Goal: Transaction & Acquisition: Purchase product/service

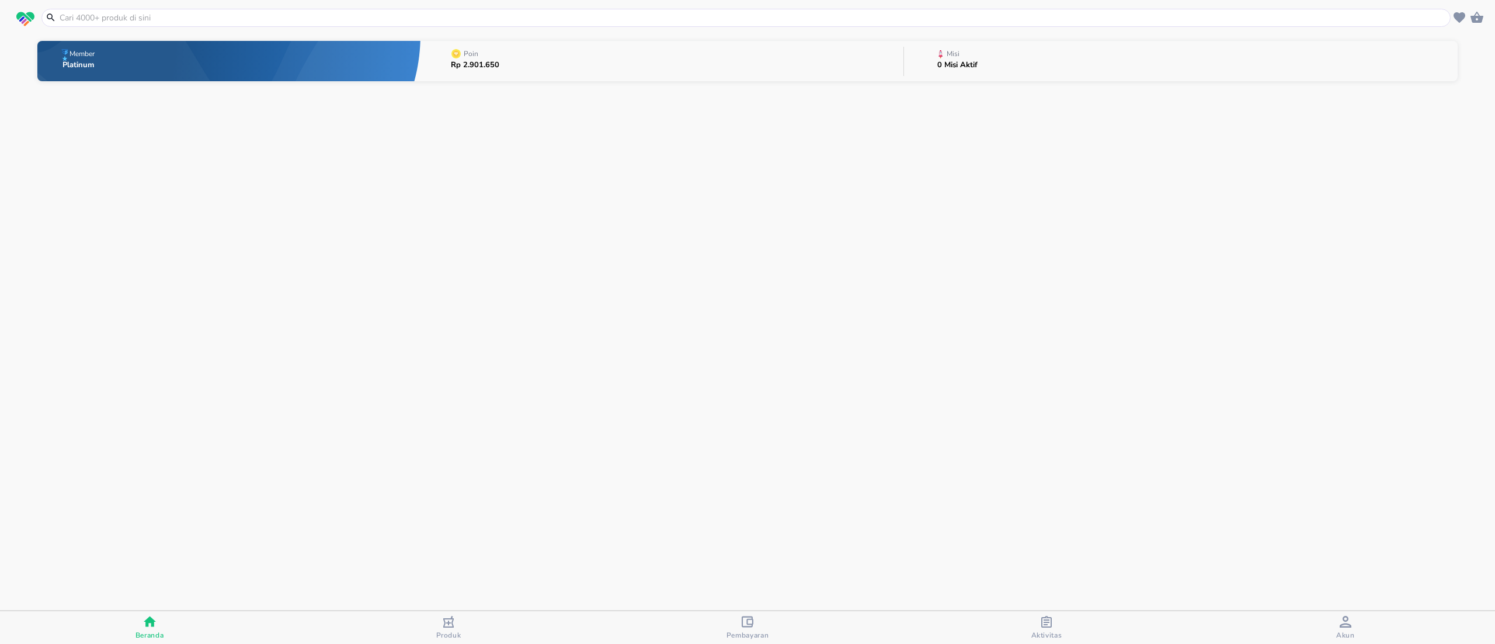
click at [222, 22] on input "text" at bounding box center [752, 18] width 1389 height 12
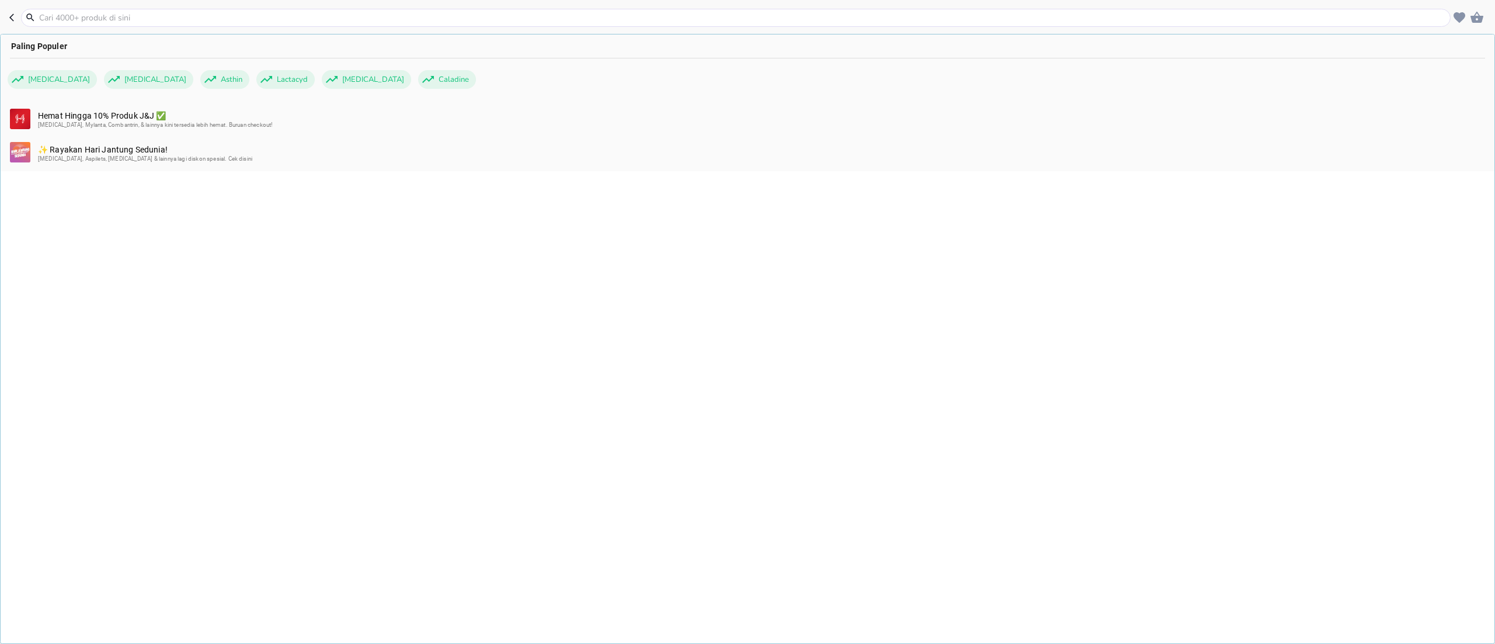
type input "a"
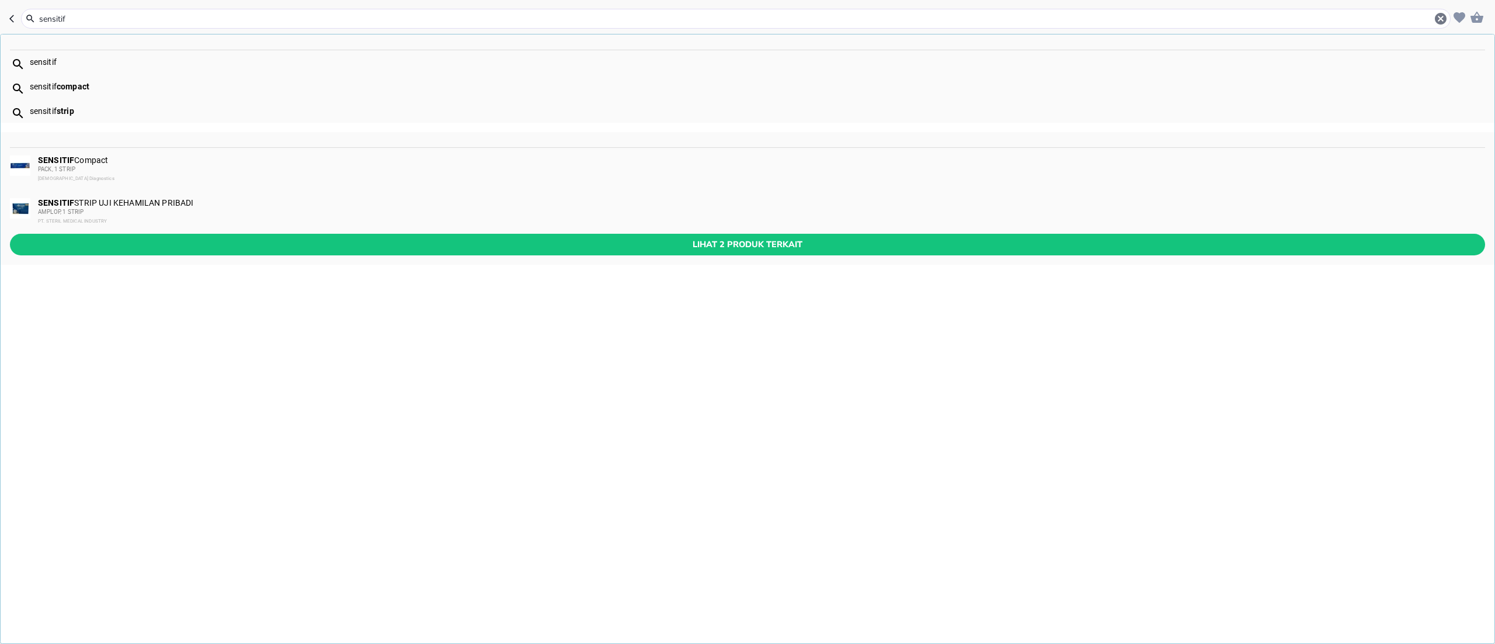
type input "sensitif"
click at [135, 169] on div "PACK, 1 STRIP" at bounding box center [761, 169] width 1446 height 9
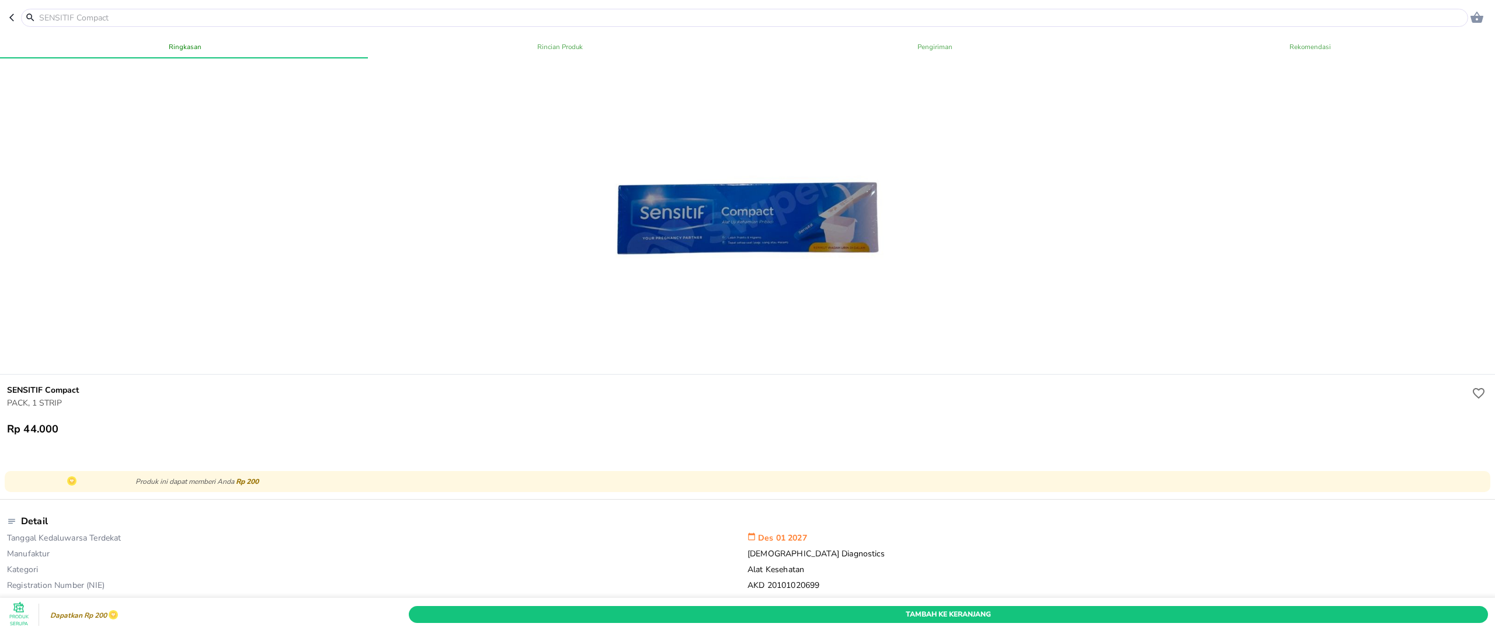
click at [100, 16] on input "text" at bounding box center [751, 18] width 1427 height 12
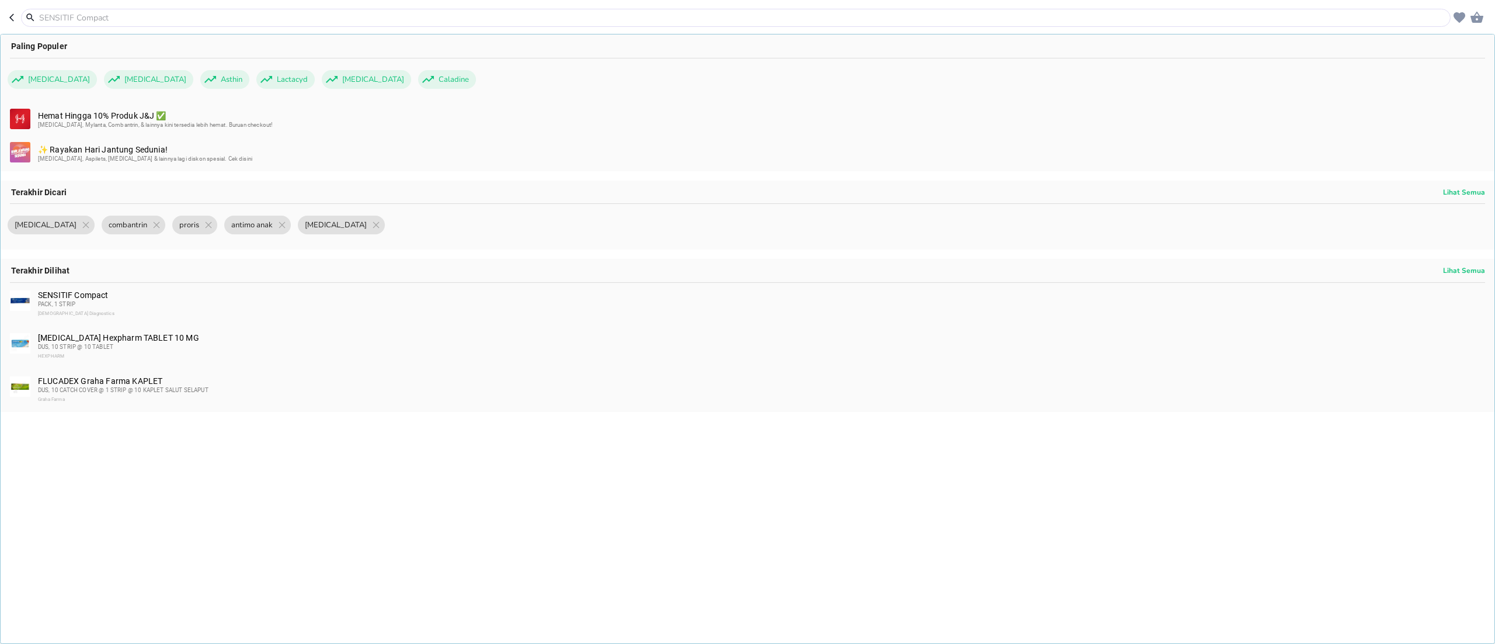
type input "a"
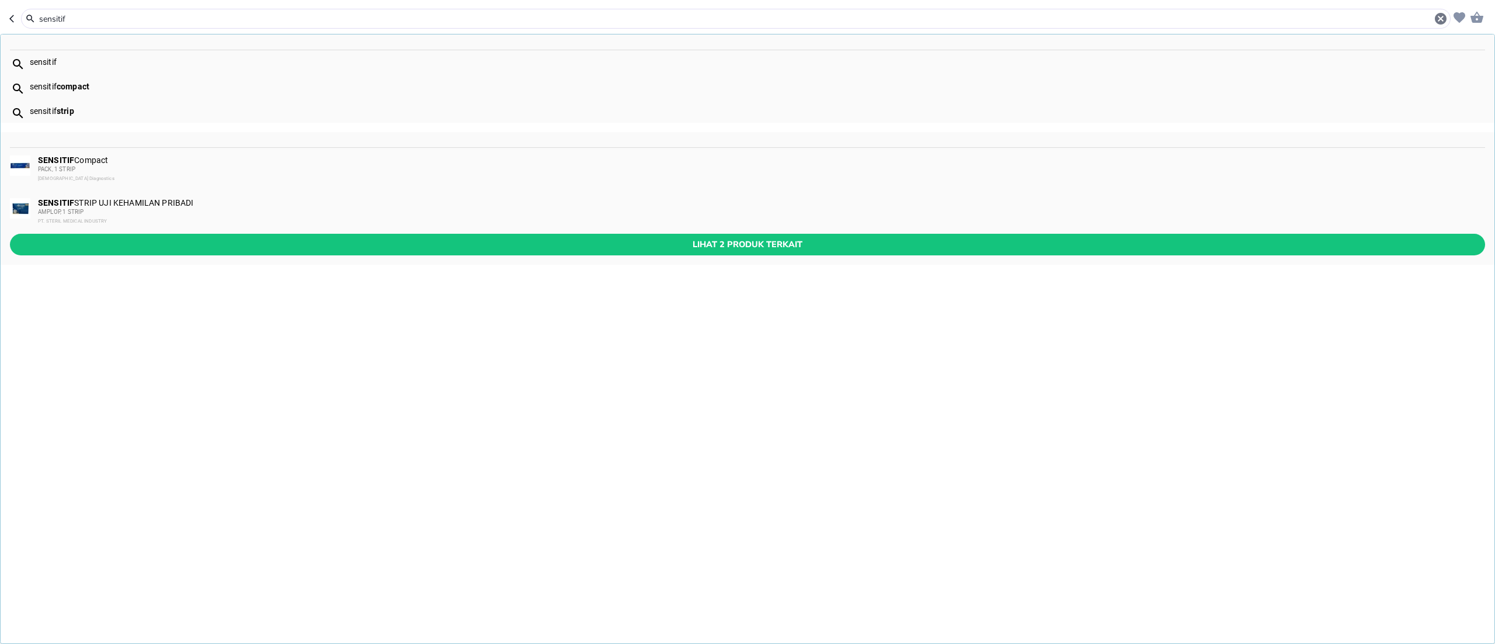
type input "sensitif"
click at [104, 205] on div "SENSITIF STRIP UJI KEHAMILAN PRIBADI AMPLOP, 1 STRIP PT. STERIL MEDICAL INDUSTRY" at bounding box center [761, 212] width 1446 height 28
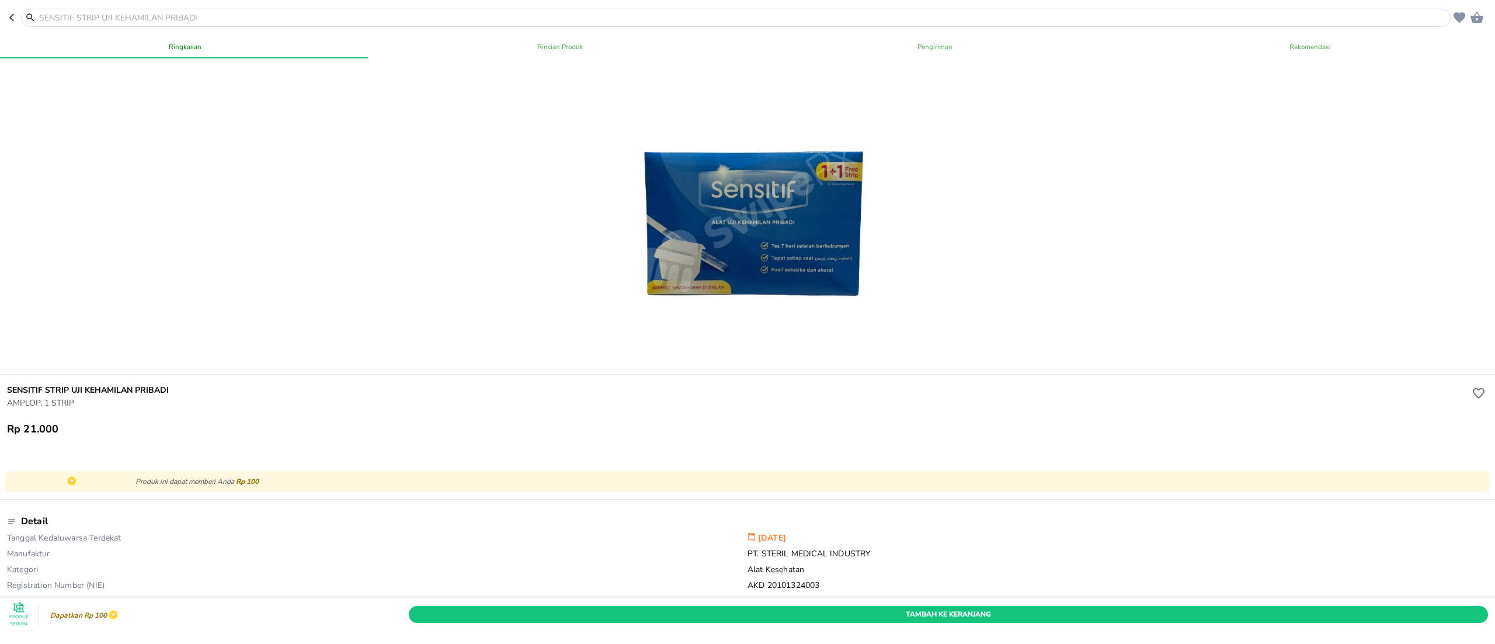
click at [231, 11] on div at bounding box center [735, 18] width 1429 height 18
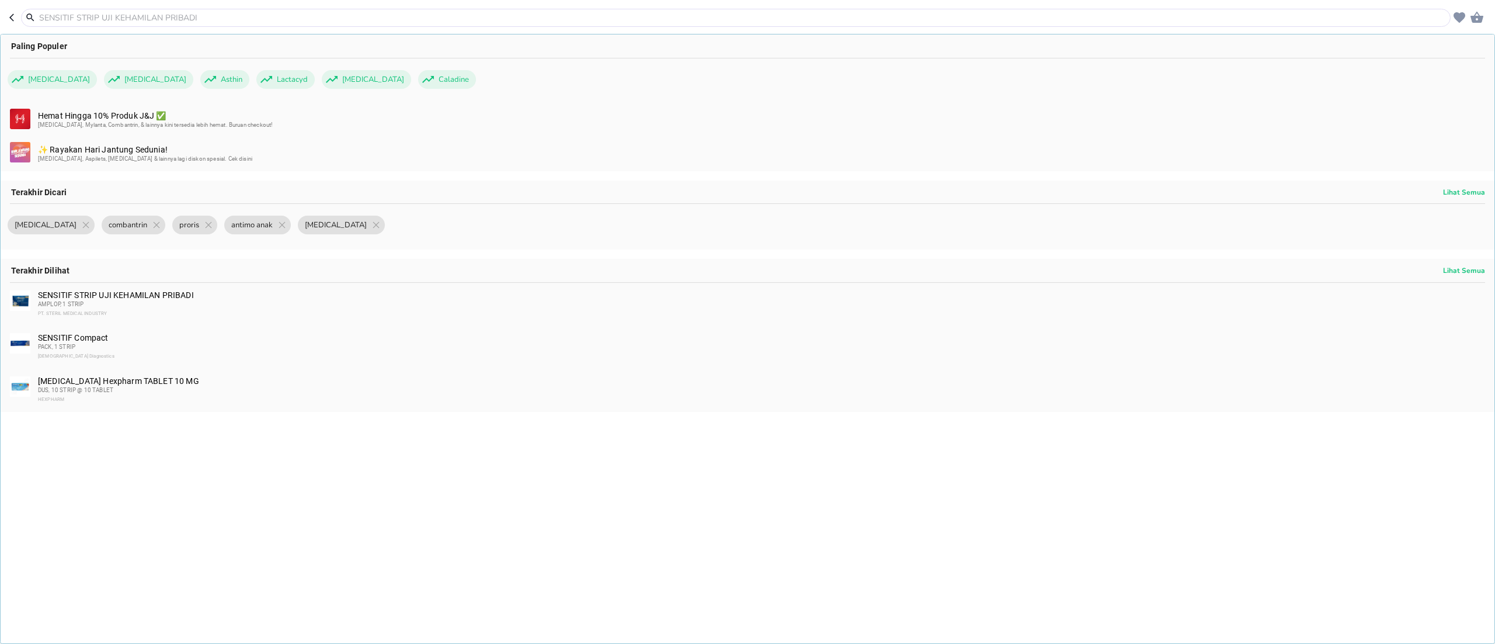
click at [231, 11] on div at bounding box center [735, 18] width 1429 height 18
click at [222, 12] on input "text" at bounding box center [743, 18] width 1410 height 12
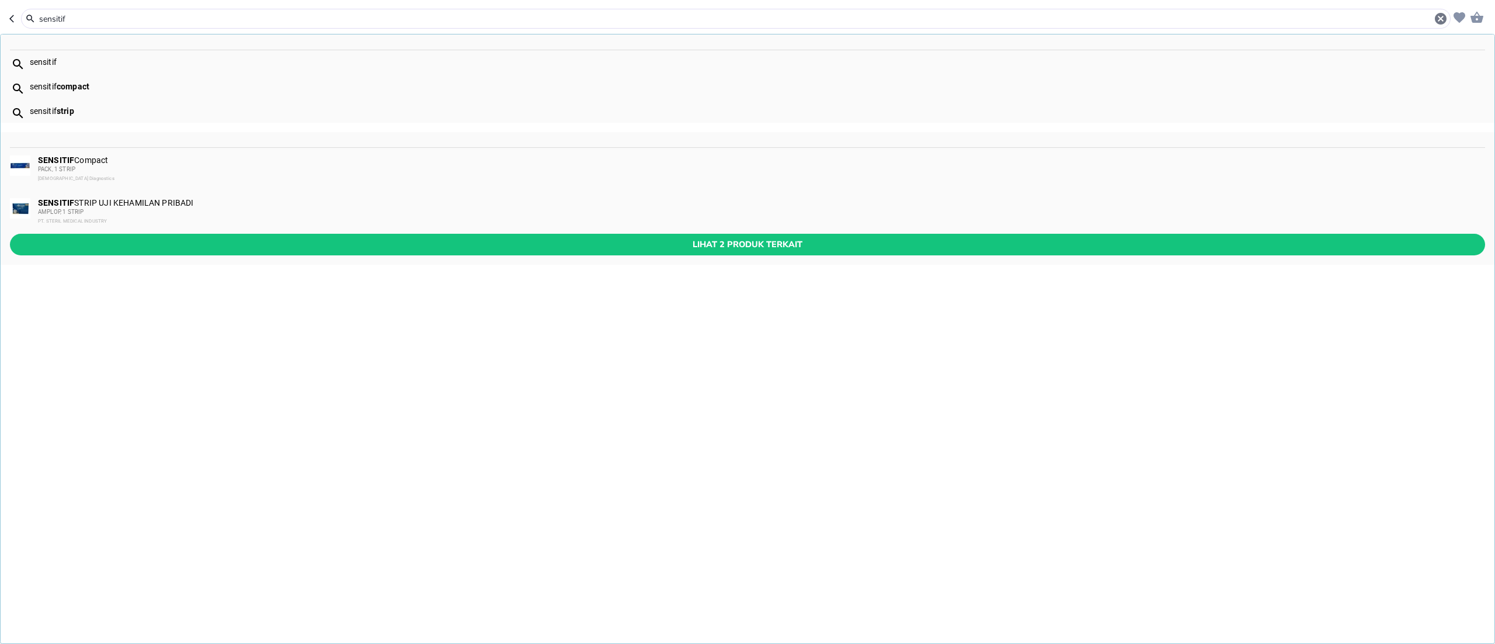
type input "sensitif"
click at [127, 167] on div "PACK, 1 STRIP" at bounding box center [761, 169] width 1446 height 9
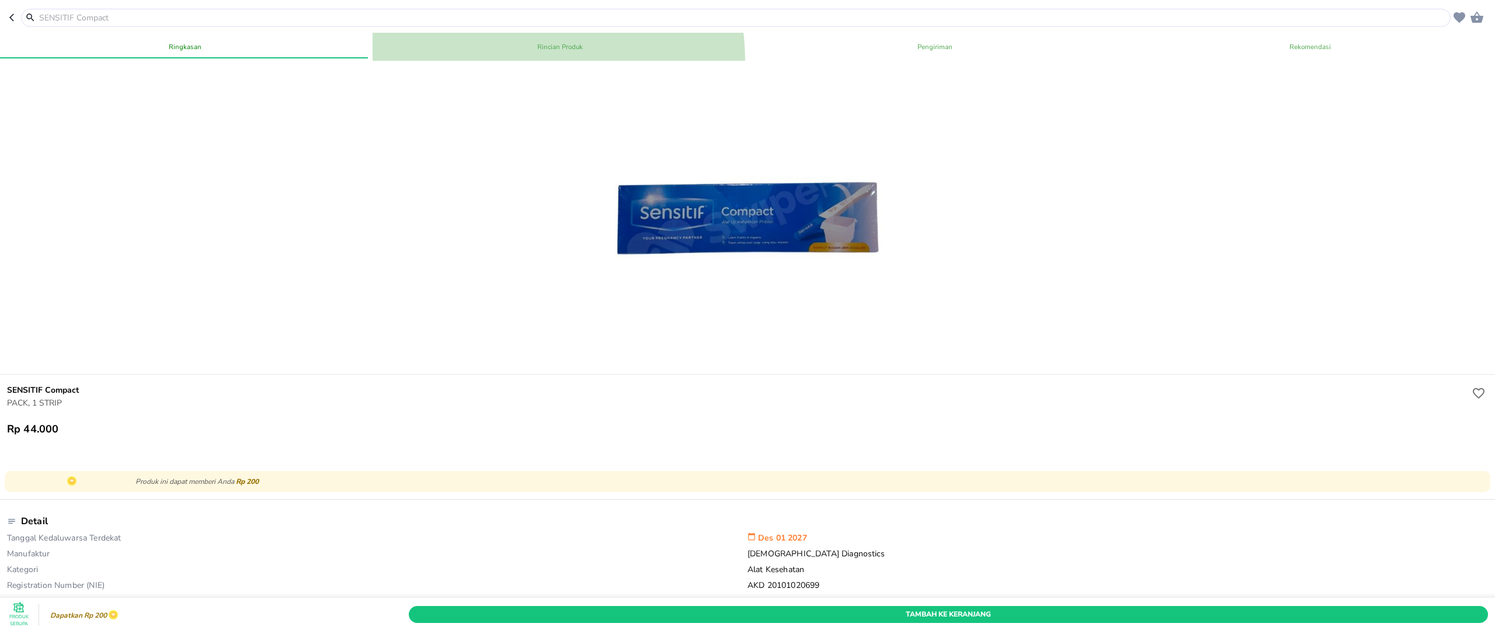
click at [533, 60] on button "Rincian Produk" at bounding box center [560, 47] width 375 height 28
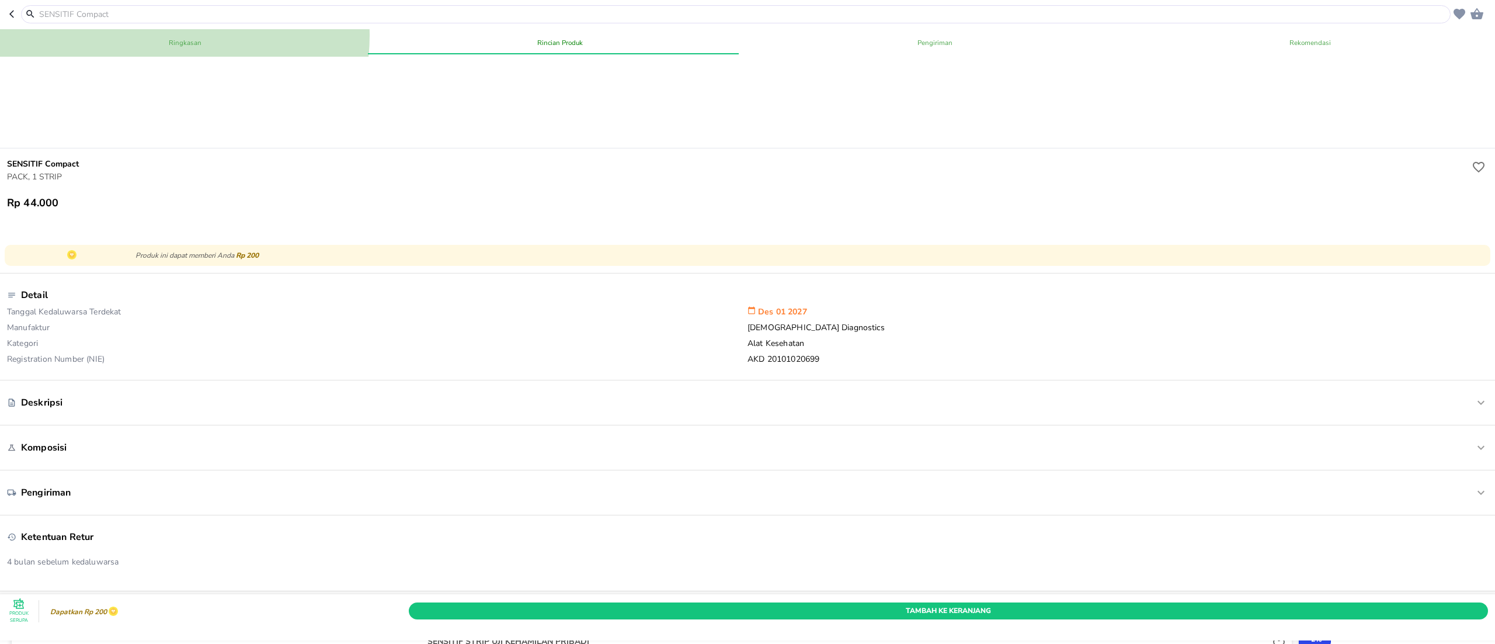
click at [166, 35] on button "Ringkasan" at bounding box center [185, 43] width 375 height 28
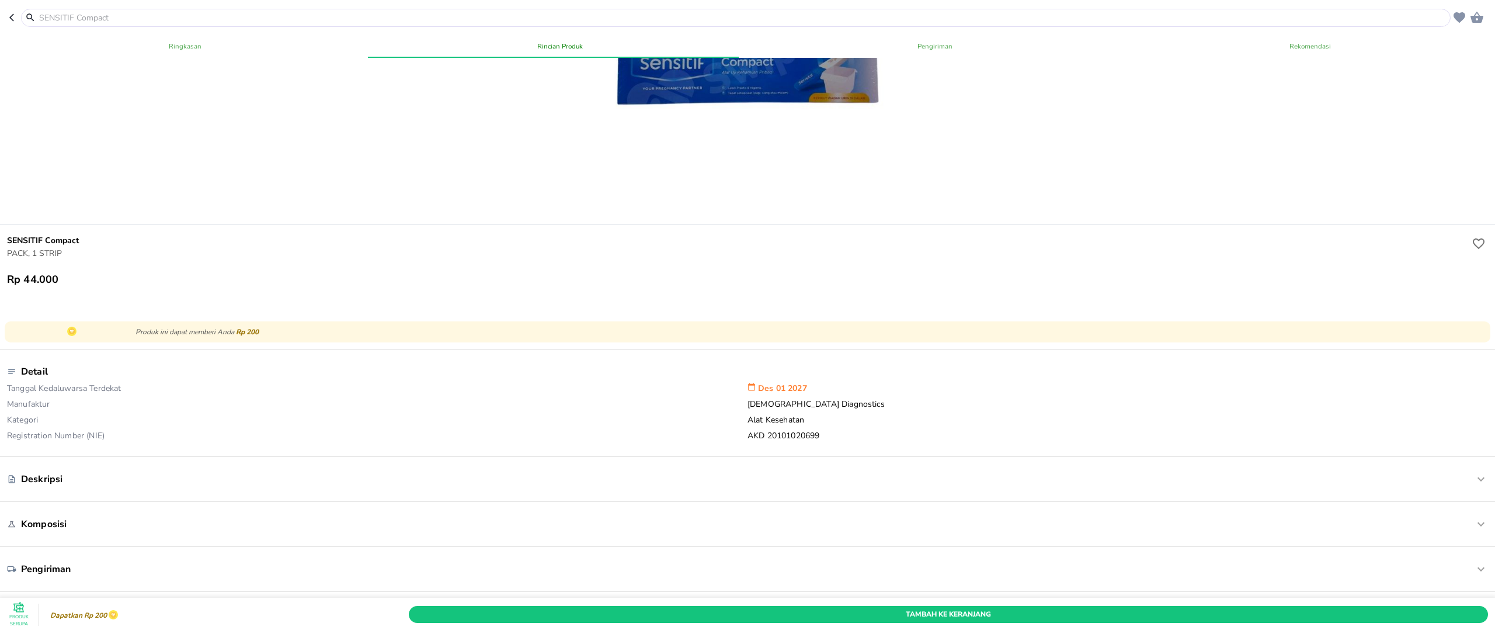
scroll to position [117, 0]
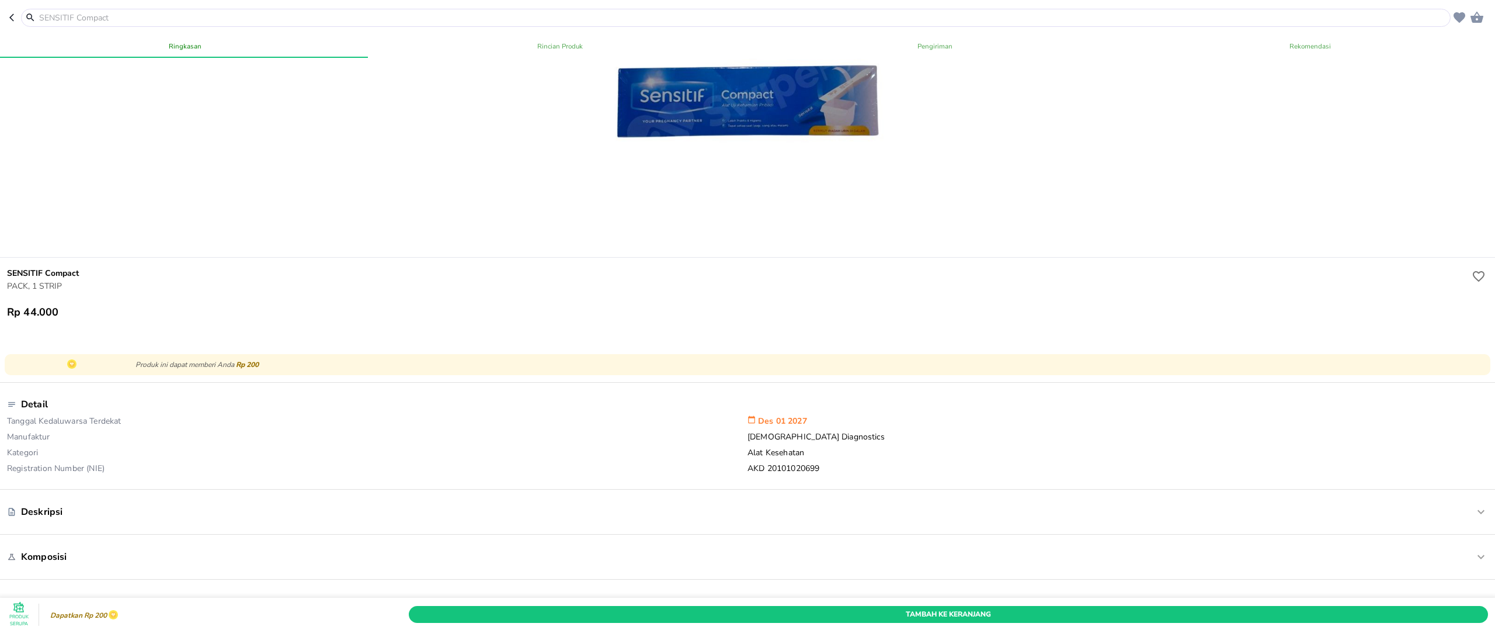
click at [66, 13] on input "text" at bounding box center [743, 18] width 1410 height 12
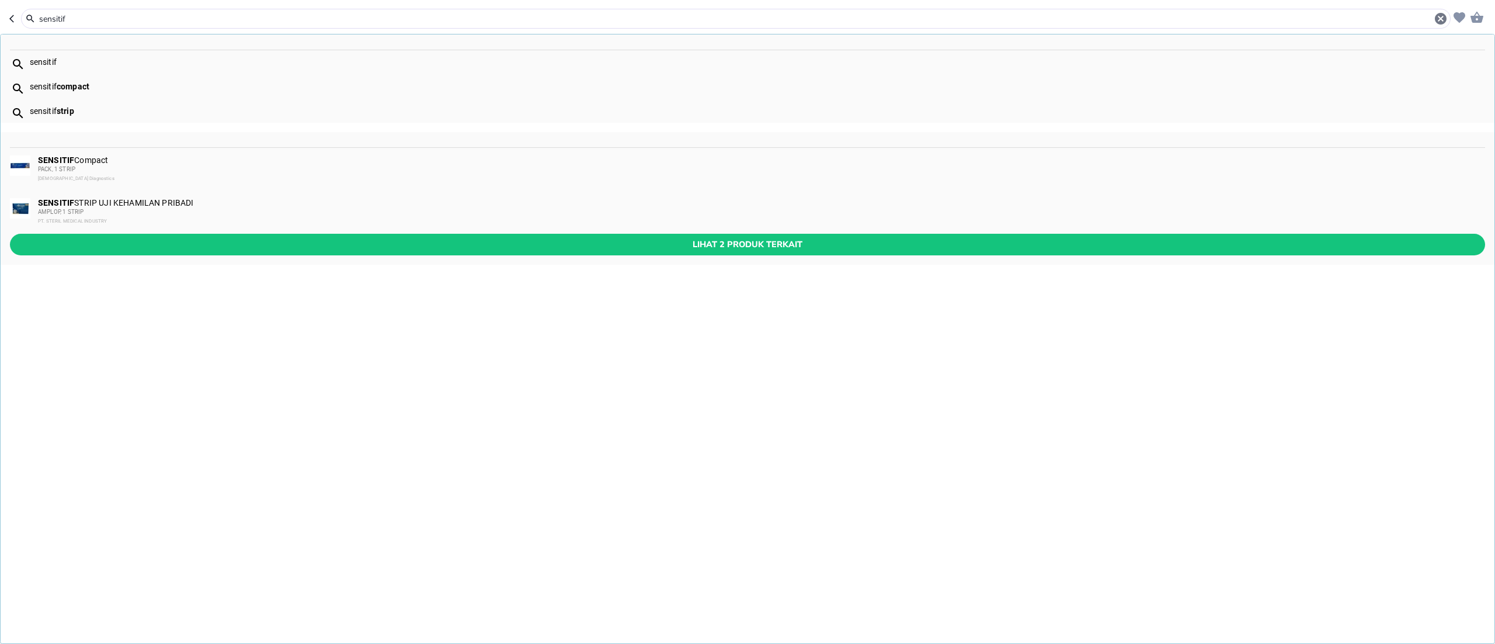
type input "sensitif"
drag, startPoint x: 127, startPoint y: 166, endPoint x: 108, endPoint y: 194, distance: 33.7
click at [108, 194] on div "SENSITIF Compact PACK, 1 STRIP Surescreen Diagnostics SENSITIF STRIP UJI KEHAMI…" at bounding box center [748, 198] width 1494 height 133
click at [75, 216] on div "AMPLOP, 1 STRIP" at bounding box center [761, 211] width 1446 height 9
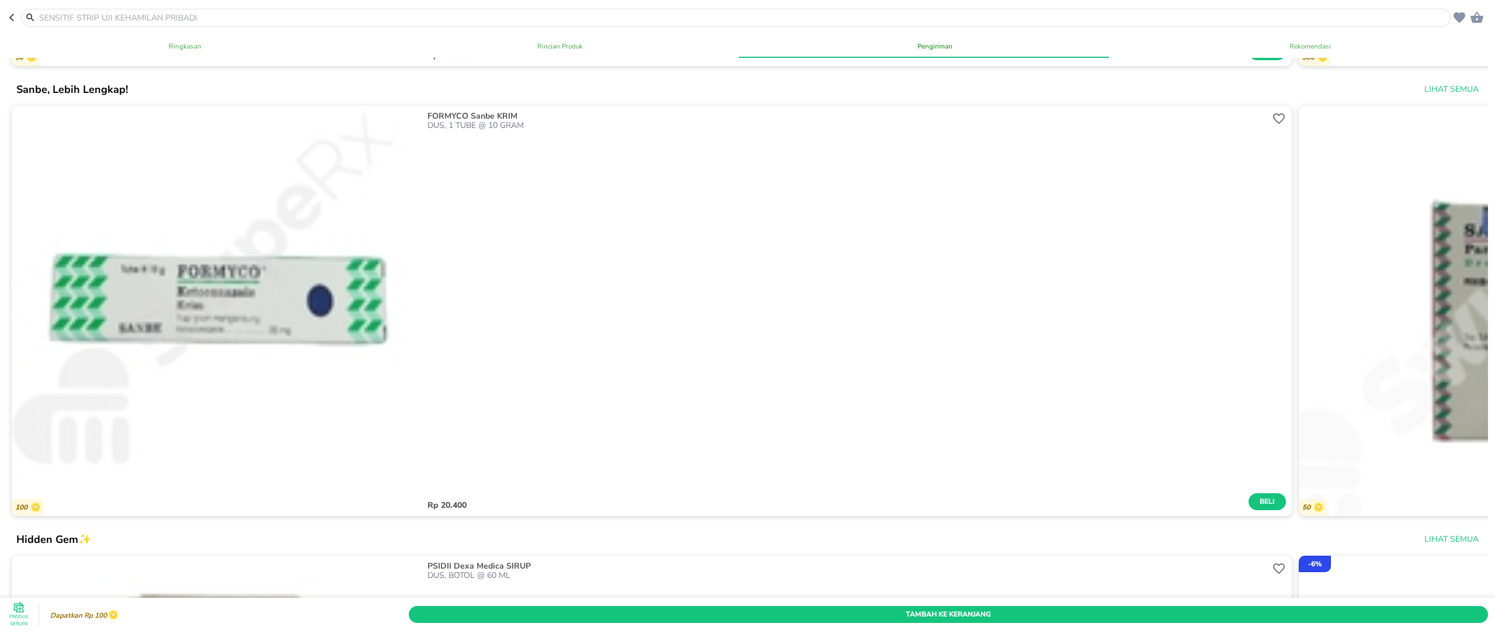
scroll to position [2920, 0]
